Goal: Check status: Check status

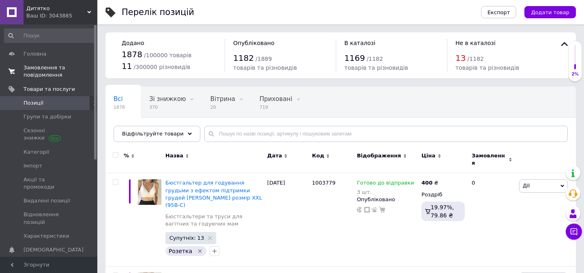
click at [43, 67] on span "Замовлення та повідомлення" at bounding box center [50, 71] width 52 height 15
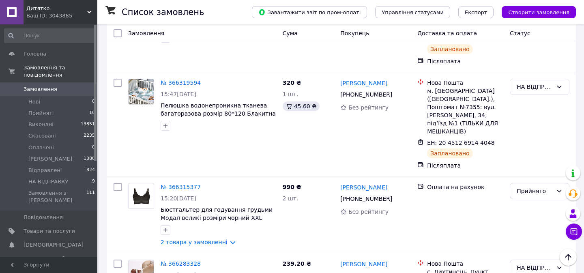
scroll to position [347, 0]
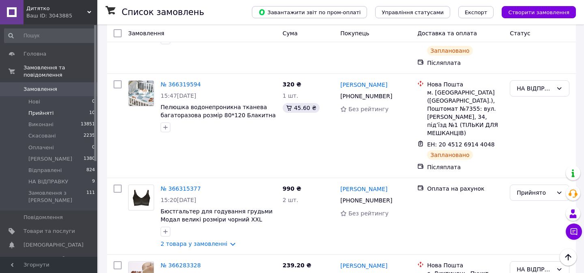
click at [53, 110] on li "Прийняті 10" at bounding box center [50, 112] width 100 height 11
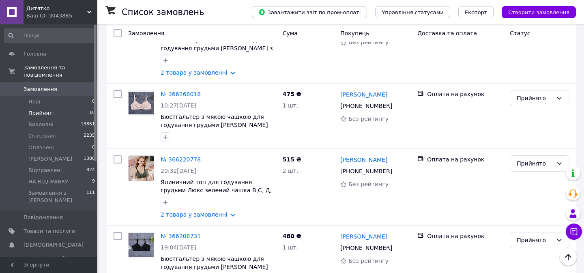
scroll to position [597, 0]
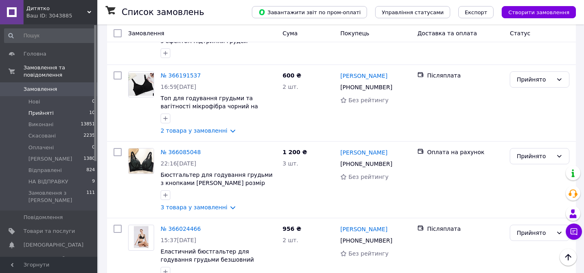
scroll to position [597, 0]
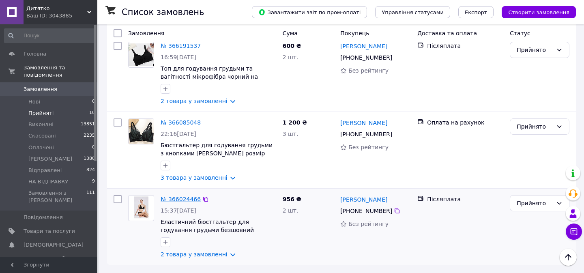
click at [174, 201] on link "№ 366024466" at bounding box center [181, 199] width 40 height 6
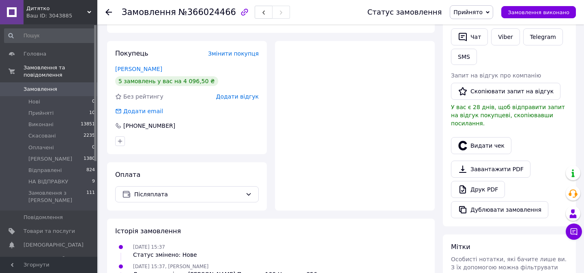
scroll to position [272, 0]
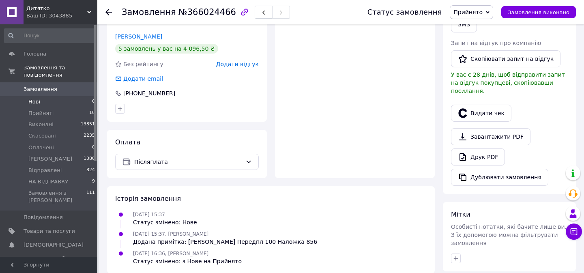
click at [34, 102] on span "Нові" at bounding box center [34, 101] width 12 height 7
